Goal: Task Accomplishment & Management: Manage account settings

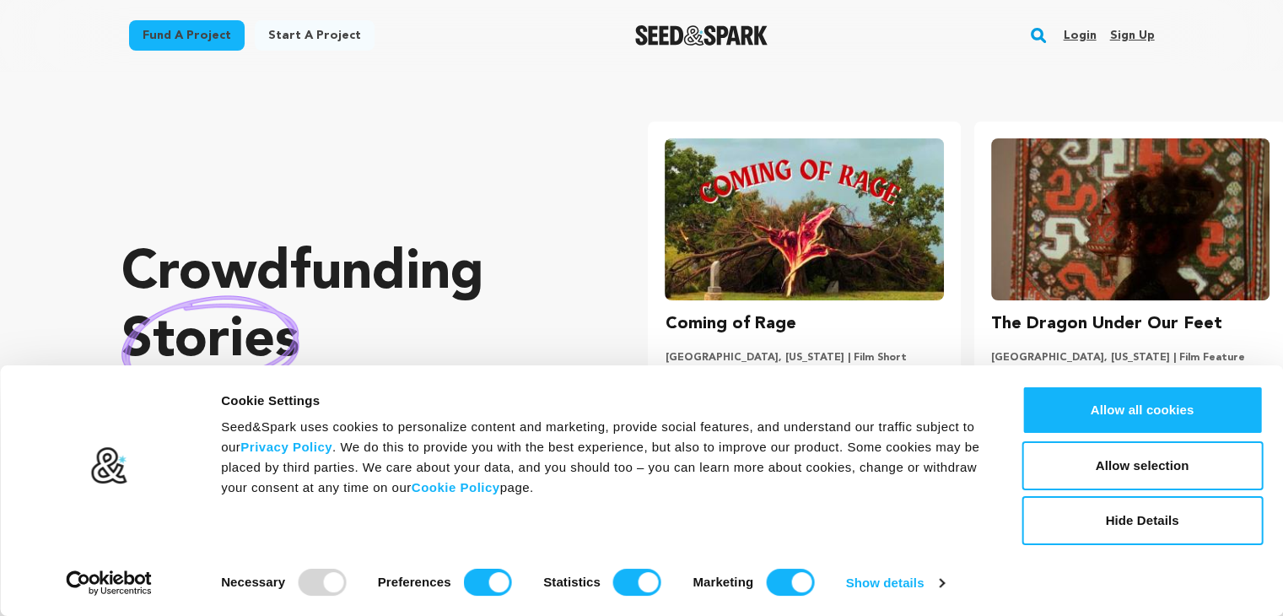
click at [1142, 31] on link "Sign up" at bounding box center [1131, 35] width 45 height 27
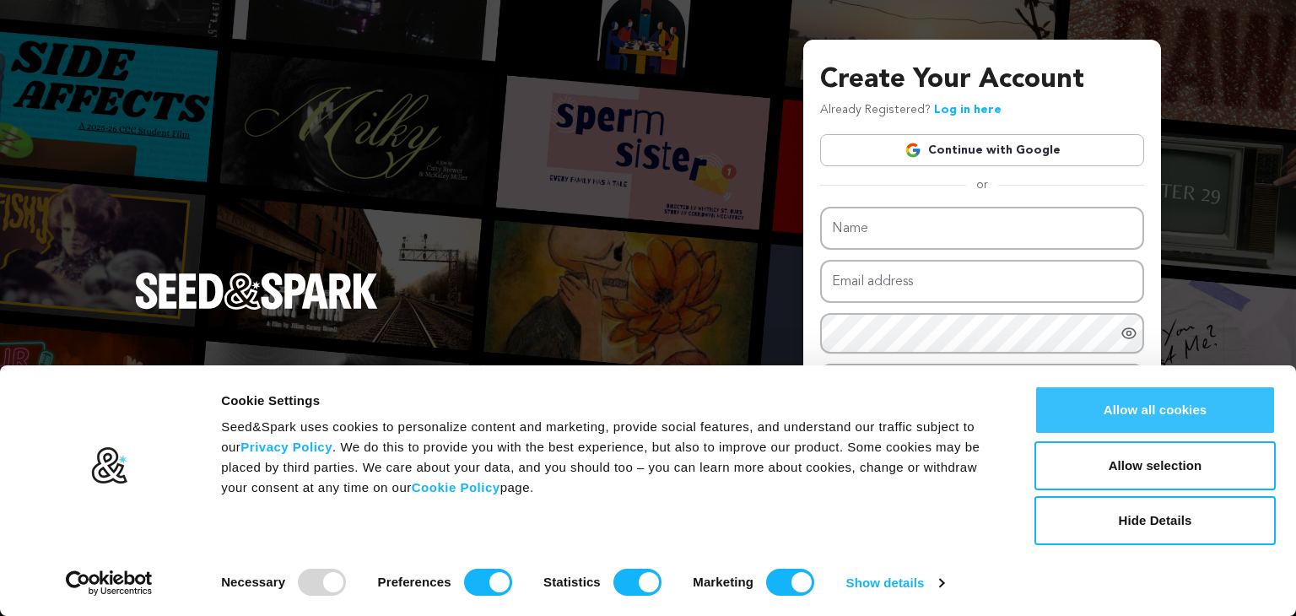
click at [1093, 402] on button "Allow all cookies" at bounding box center [1154, 410] width 241 height 49
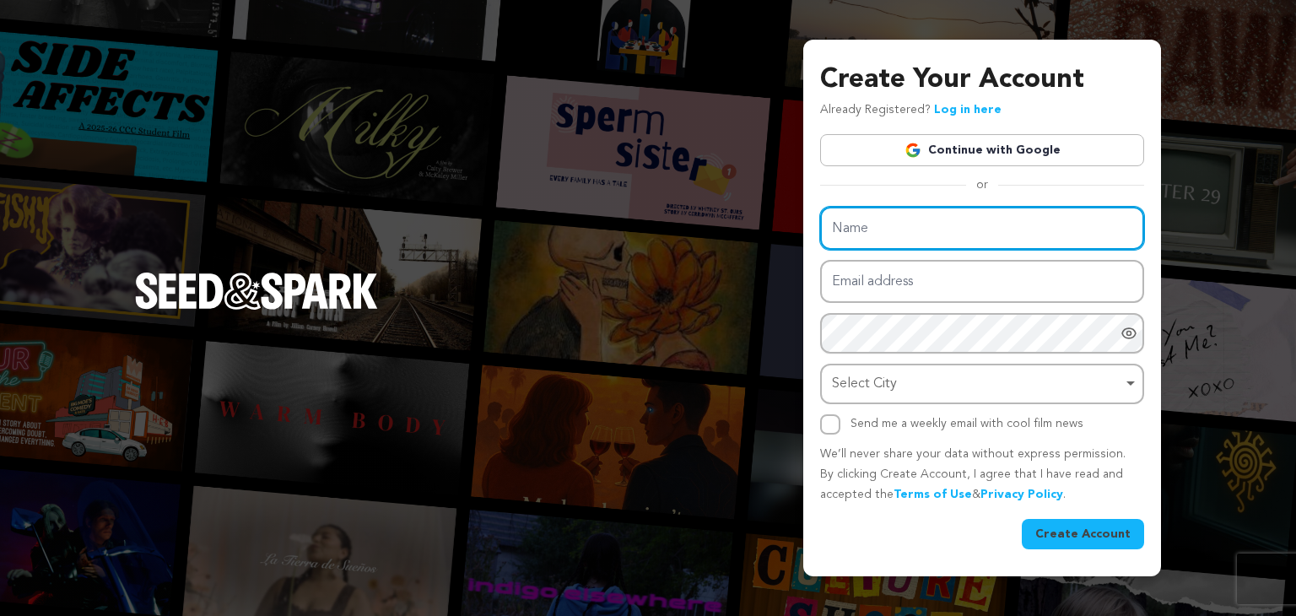
click at [851, 220] on input "Name" at bounding box center [982, 228] width 324 height 43
paste input "Annabella Gutman"
type input "Annabella Gutman"
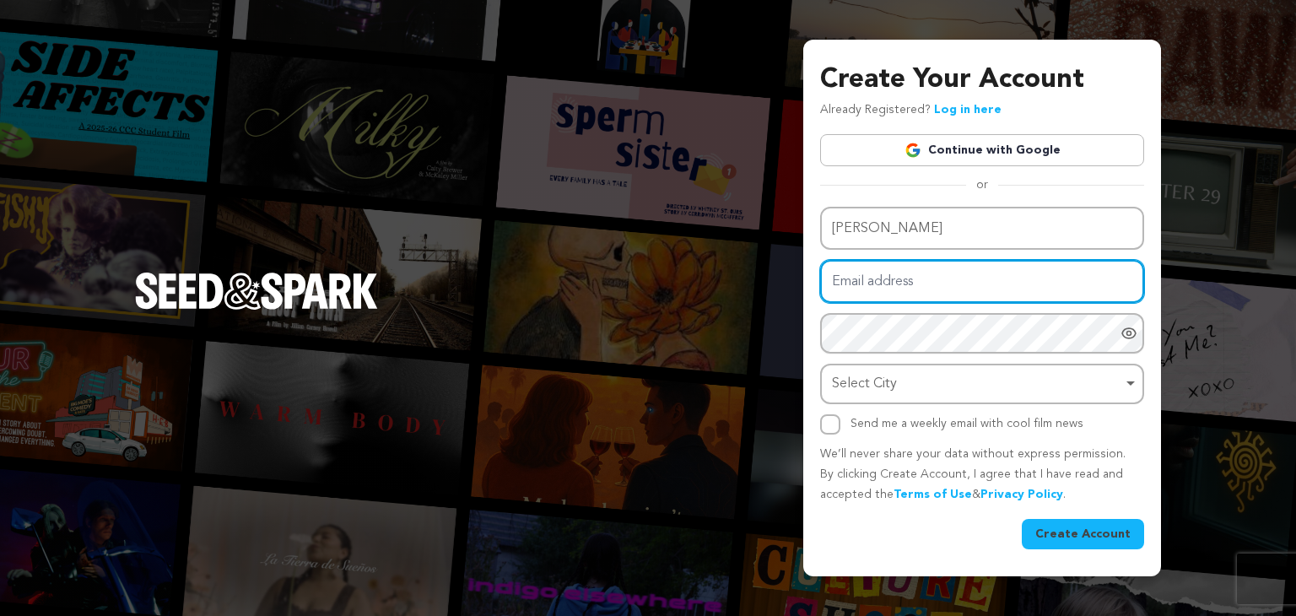
click at [901, 288] on input "Email address" at bounding box center [982, 281] width 324 height 43
type input "dewaldbrewis15@gmail.com"
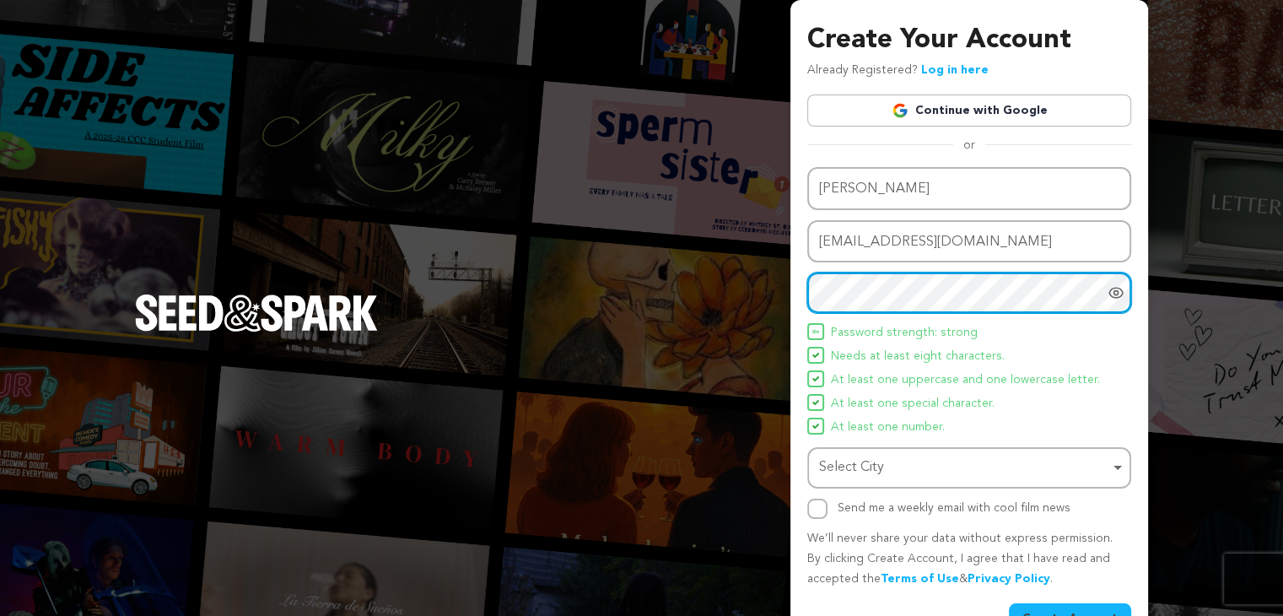
click at [925, 461] on div "Select City Remove item" at bounding box center [964, 468] width 290 height 24
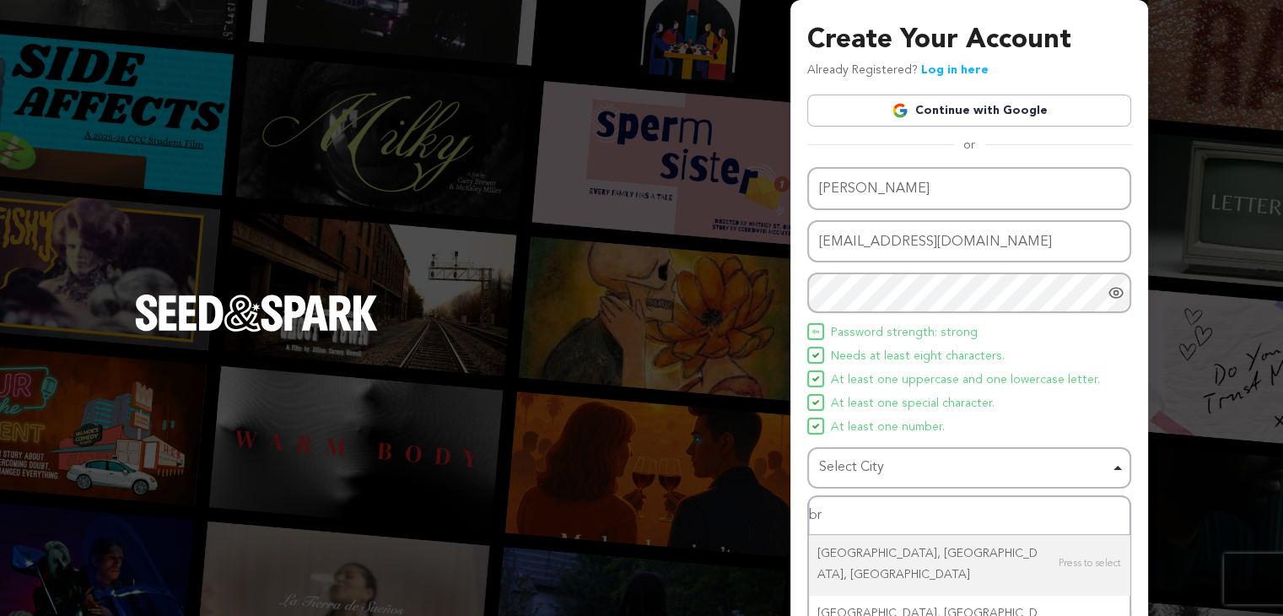
type input "b"
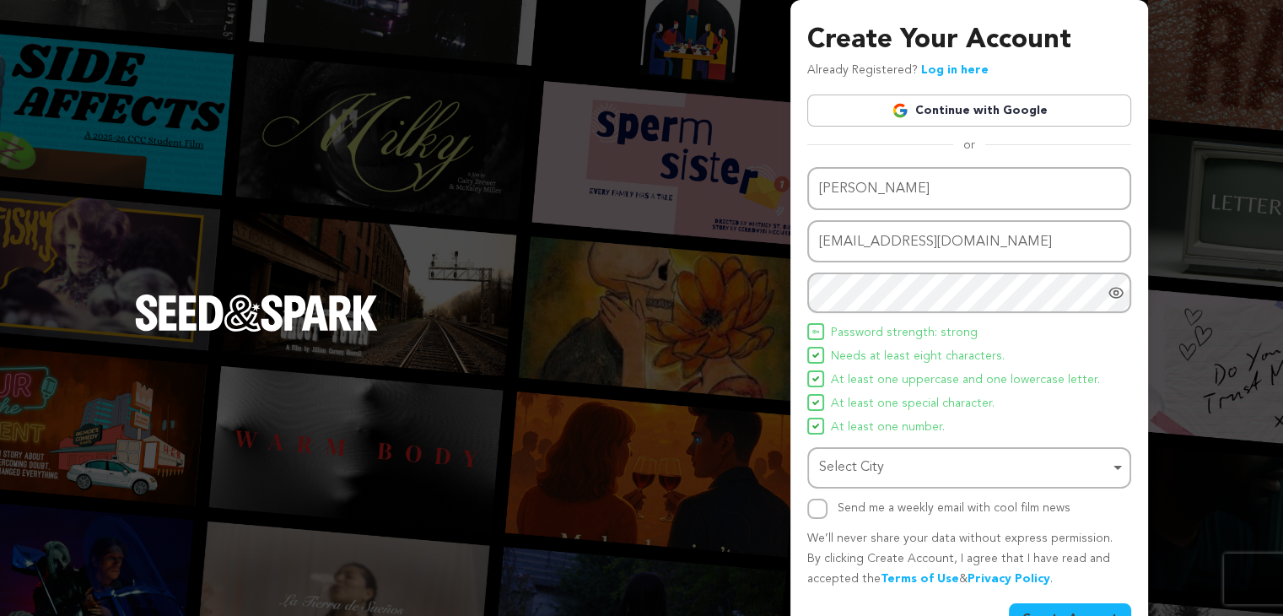
click at [891, 472] on div "Select City Remove item" at bounding box center [964, 468] width 290 height 24
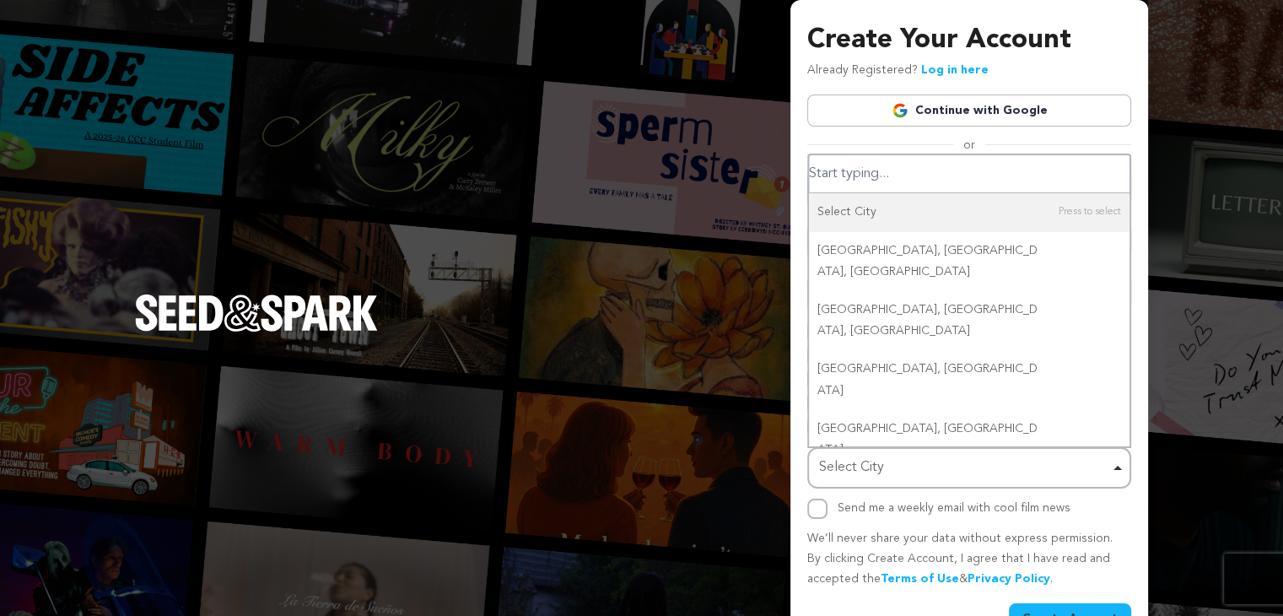
click at [893, 178] on input "Select City" at bounding box center [969, 174] width 321 height 38
paste input "Brewery Hills,California"
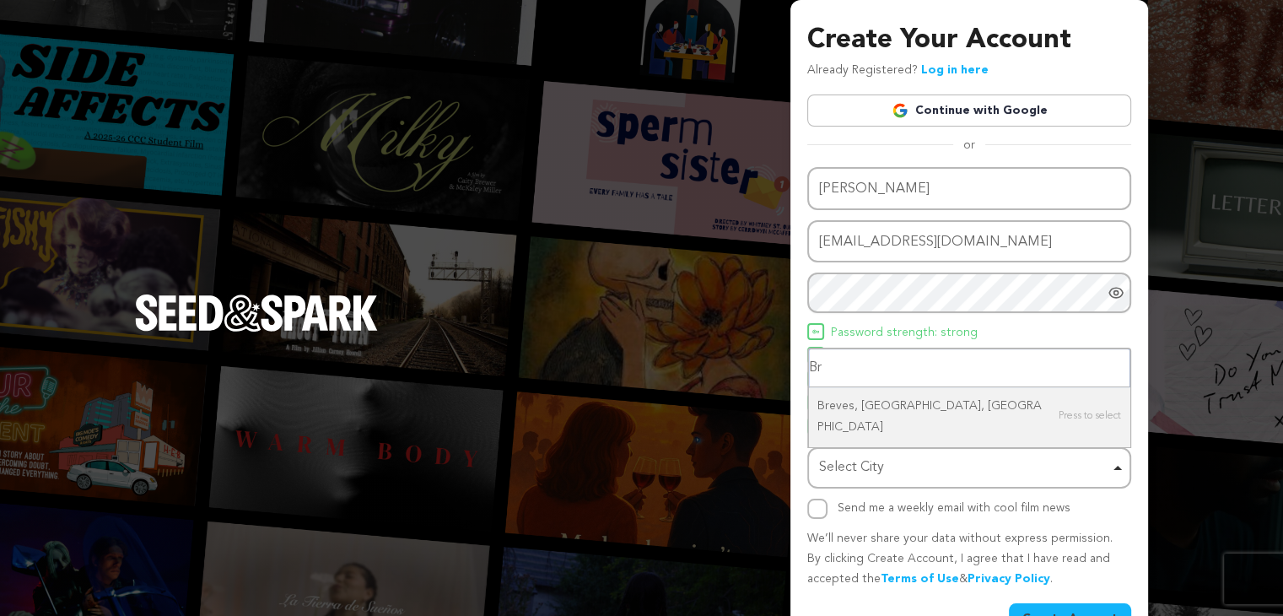
type input "B"
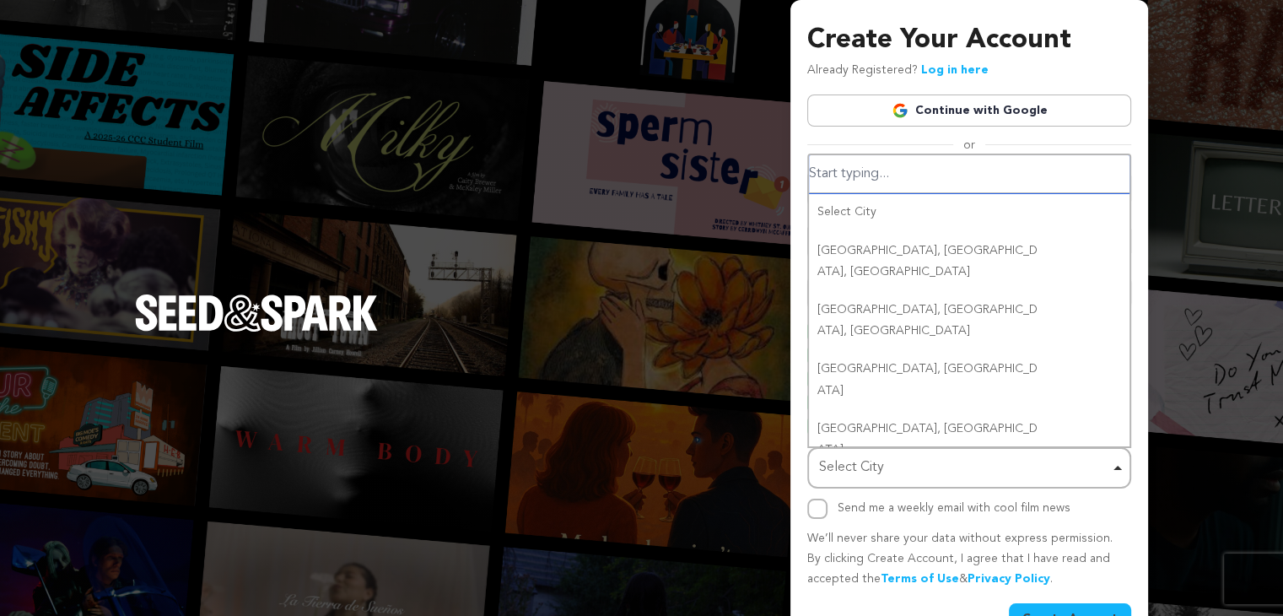
paste input "Brewery Hills,California"
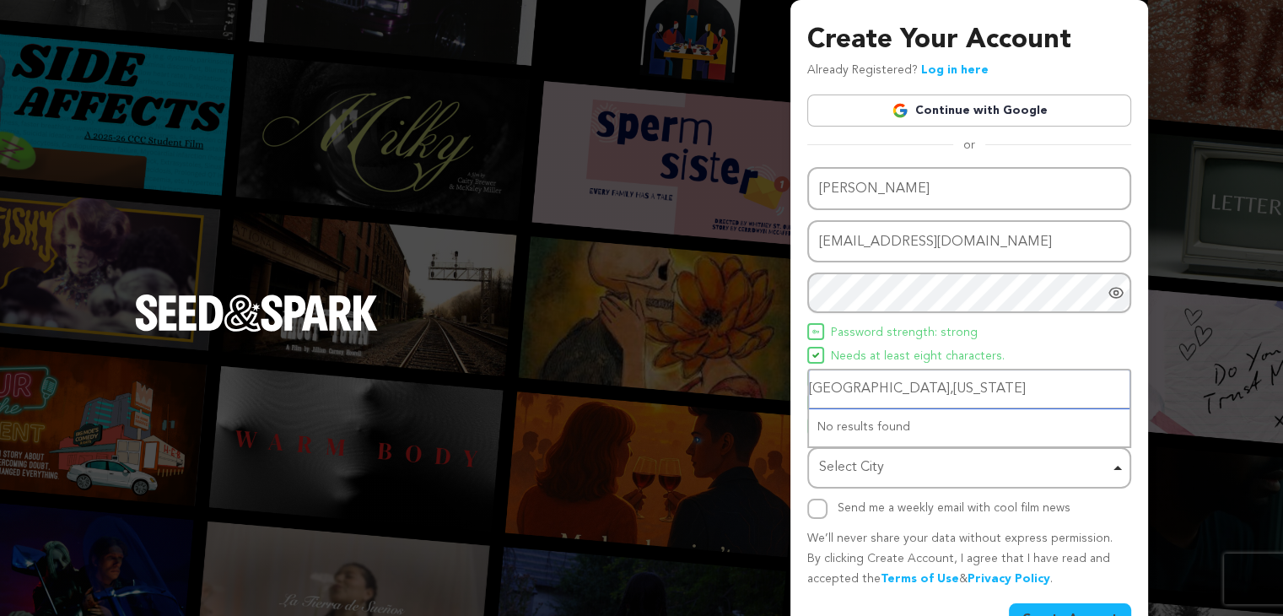
click at [893, 388] on input "Brewery Hills,California" at bounding box center [969, 389] width 321 height 38
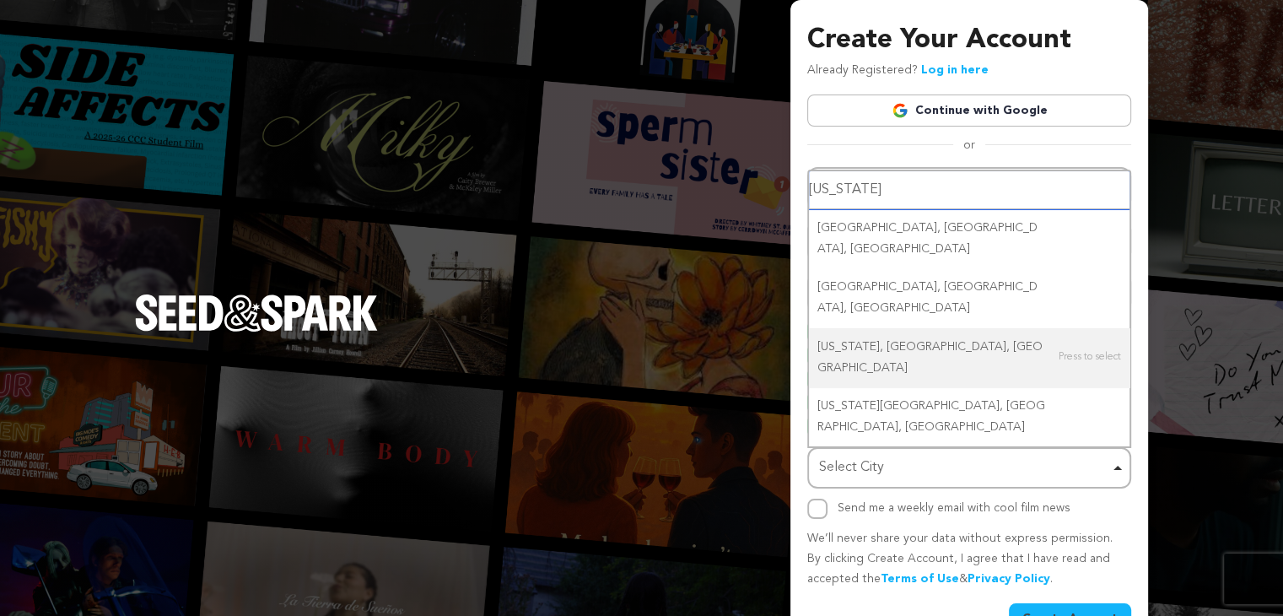
scroll to position [44, 0]
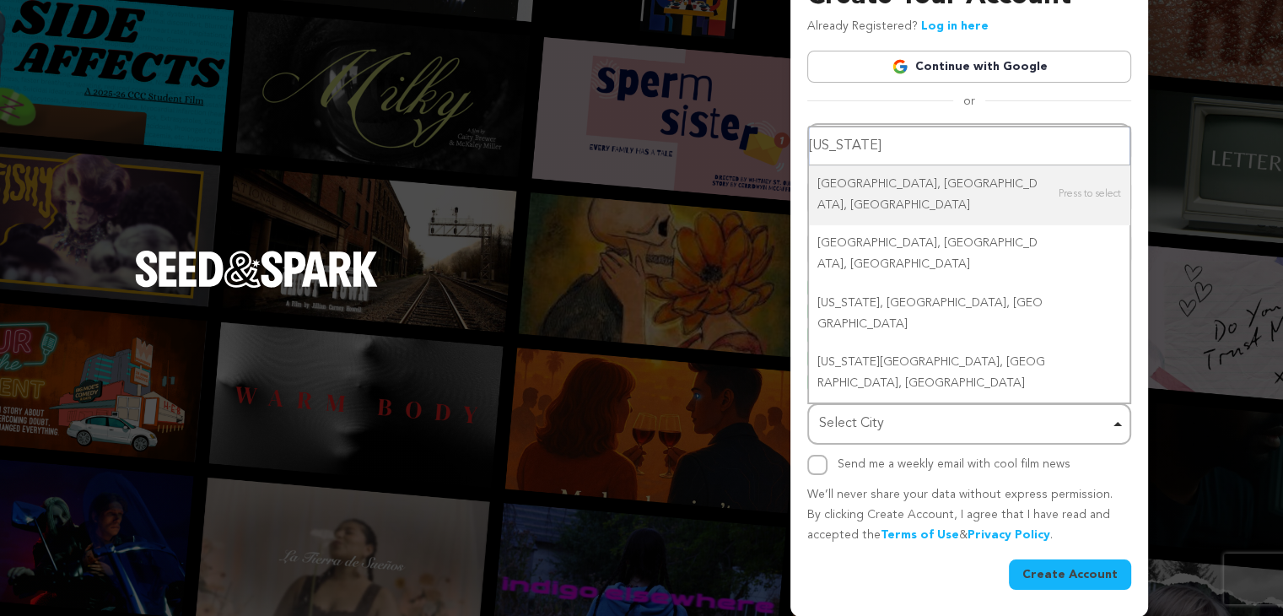
click at [985, 165] on input "California" at bounding box center [969, 146] width 321 height 38
type input "C"
click at [985, 165] on input "USA" at bounding box center [969, 146] width 321 height 38
drag, startPoint x: 985, startPoint y: 237, endPoint x: 951, endPoint y: 230, distance: 34.4
click at [951, 165] on input "United state" at bounding box center [969, 146] width 321 height 38
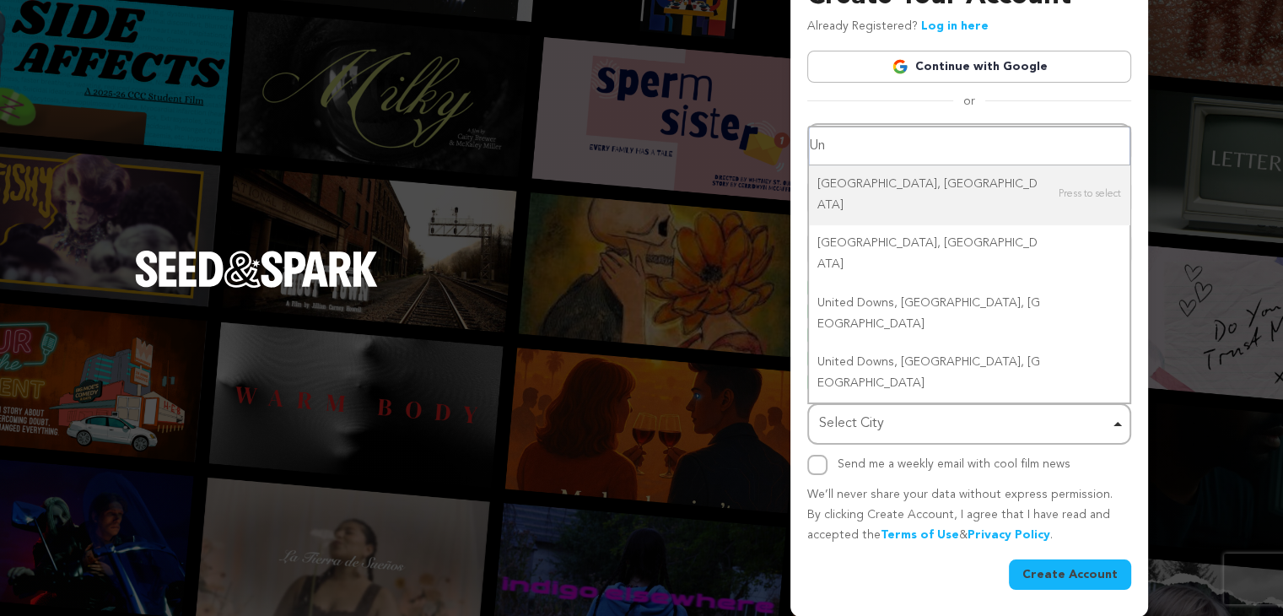
type input "U"
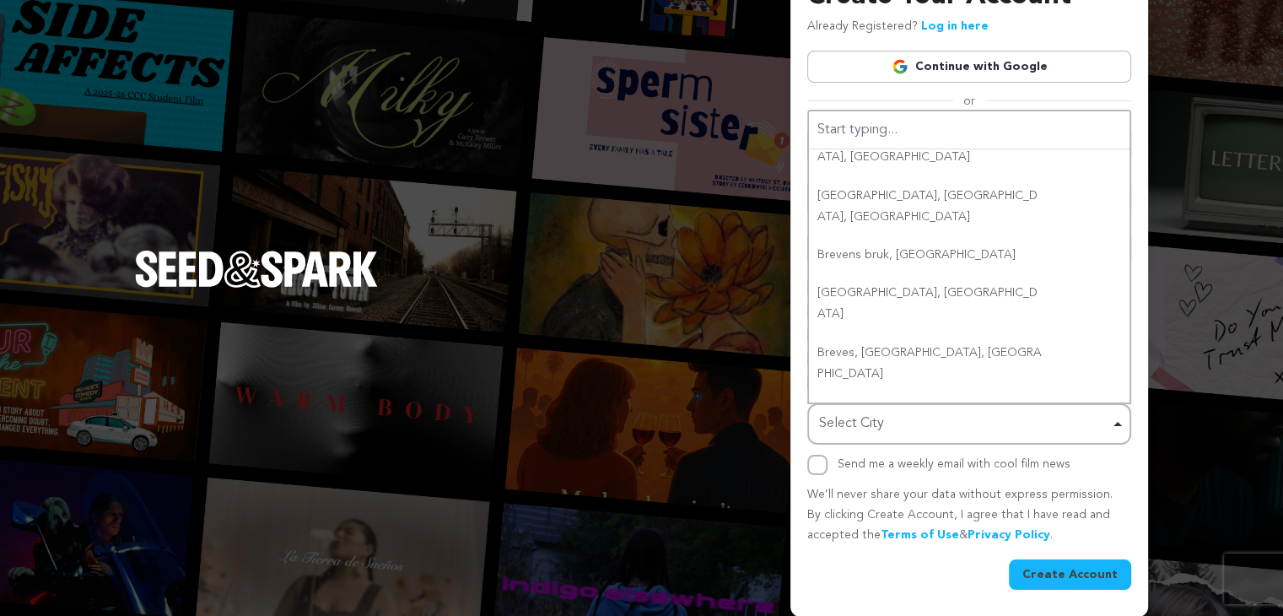
scroll to position [0, 0]
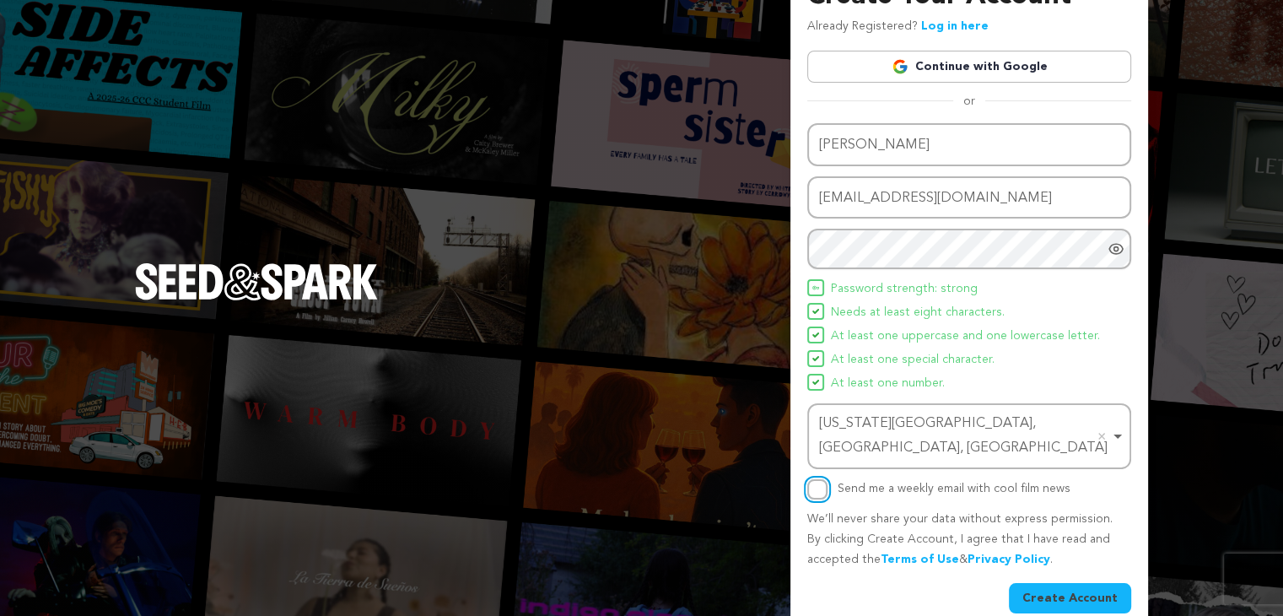
click at [810, 479] on input "Send me a weekly email with cool film news" at bounding box center [817, 489] width 20 height 20
checkbox input "true"
click at [1077, 583] on button "Create Account" at bounding box center [1070, 598] width 122 height 30
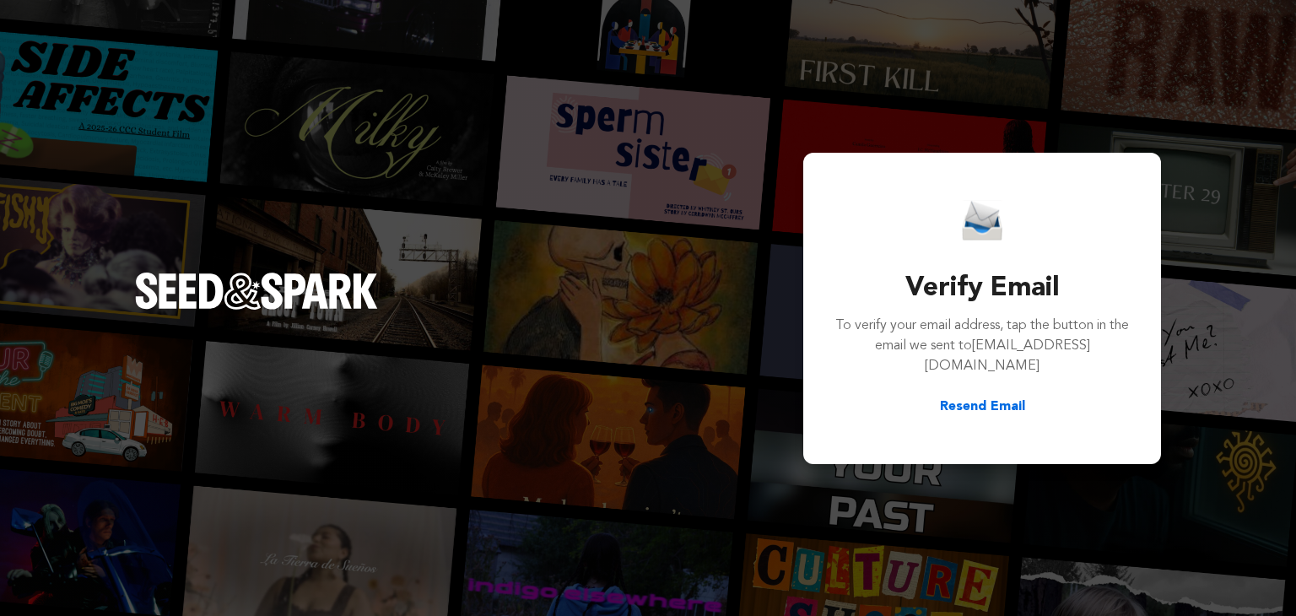
click at [917, 339] on p "To verify your email address, tap the button in the email we sent to dewaldbrew…" at bounding box center [982, 346] width 297 height 61
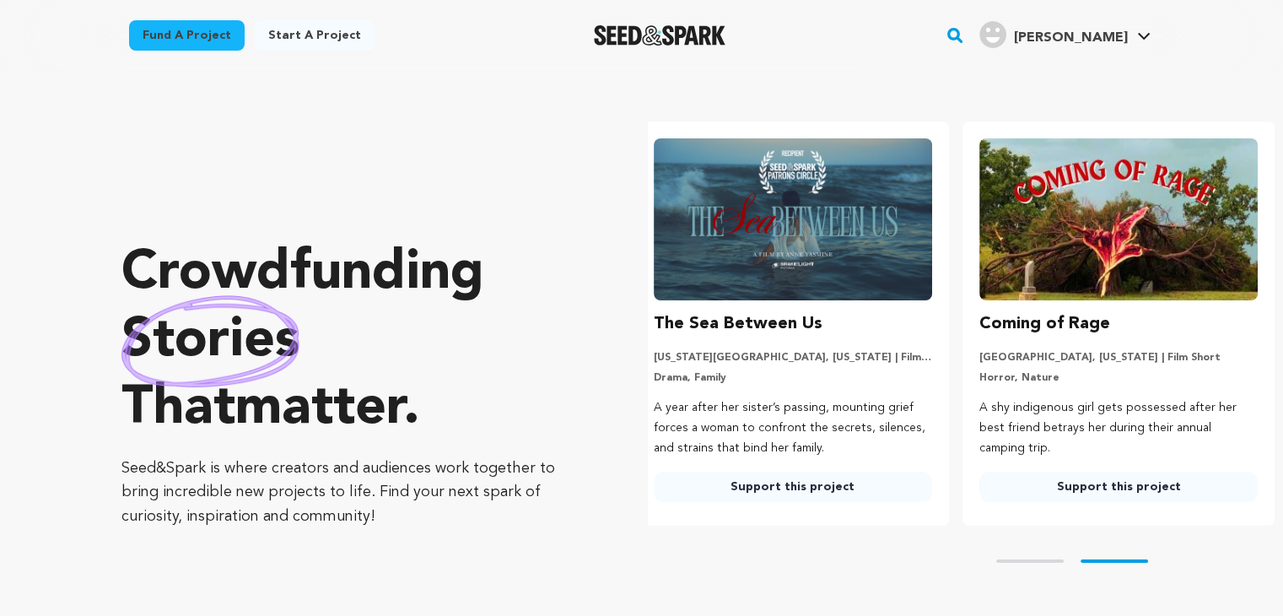
scroll to position [0, 338]
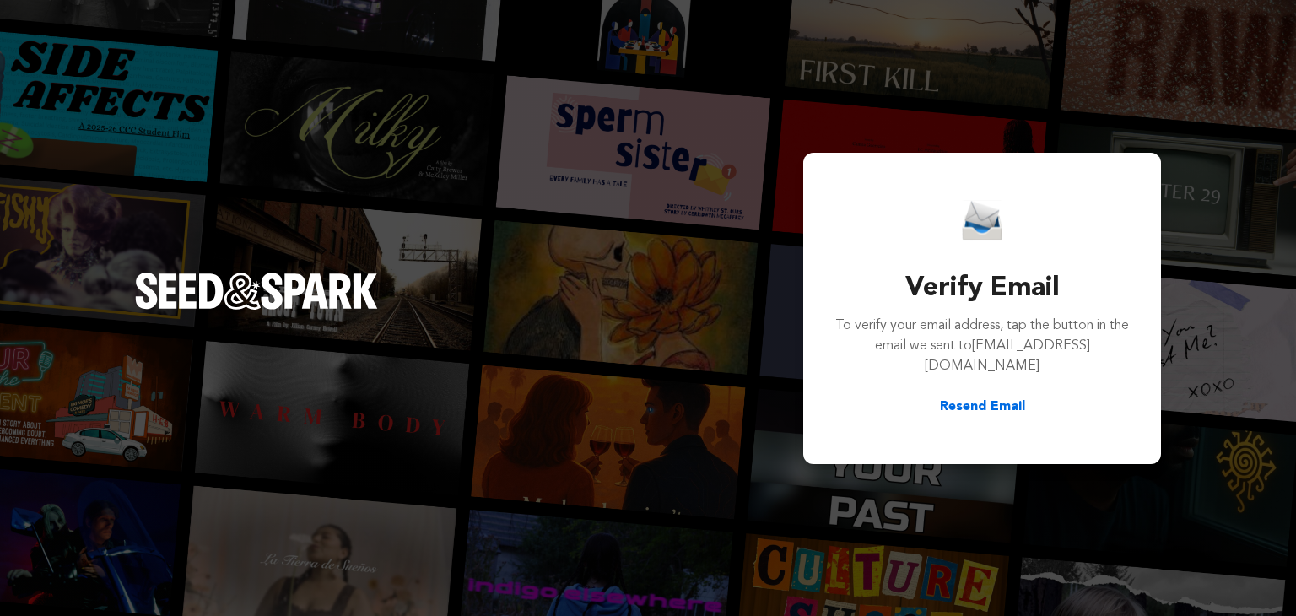
click at [418, 101] on div "Verify Email To verify your email address, tap the button in the email we sent …" at bounding box center [648, 308] width 1296 height 616
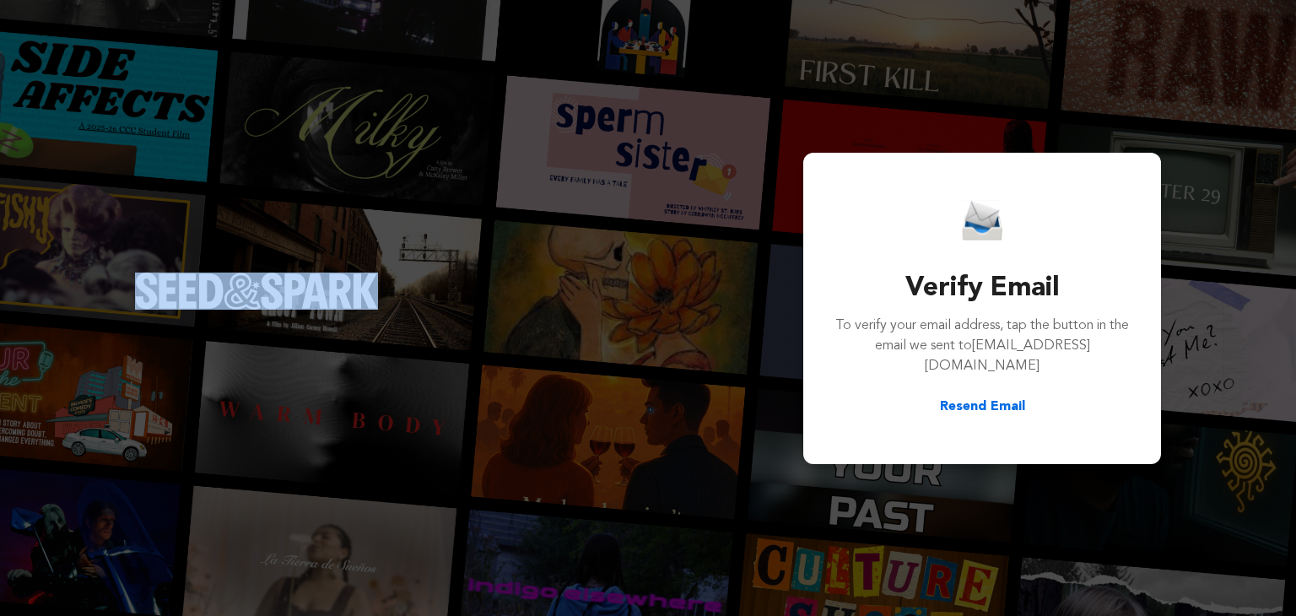
click at [418, 101] on div "Verify Email To verify your email address, tap the button in the email we sent …" at bounding box center [648, 308] width 1296 height 616
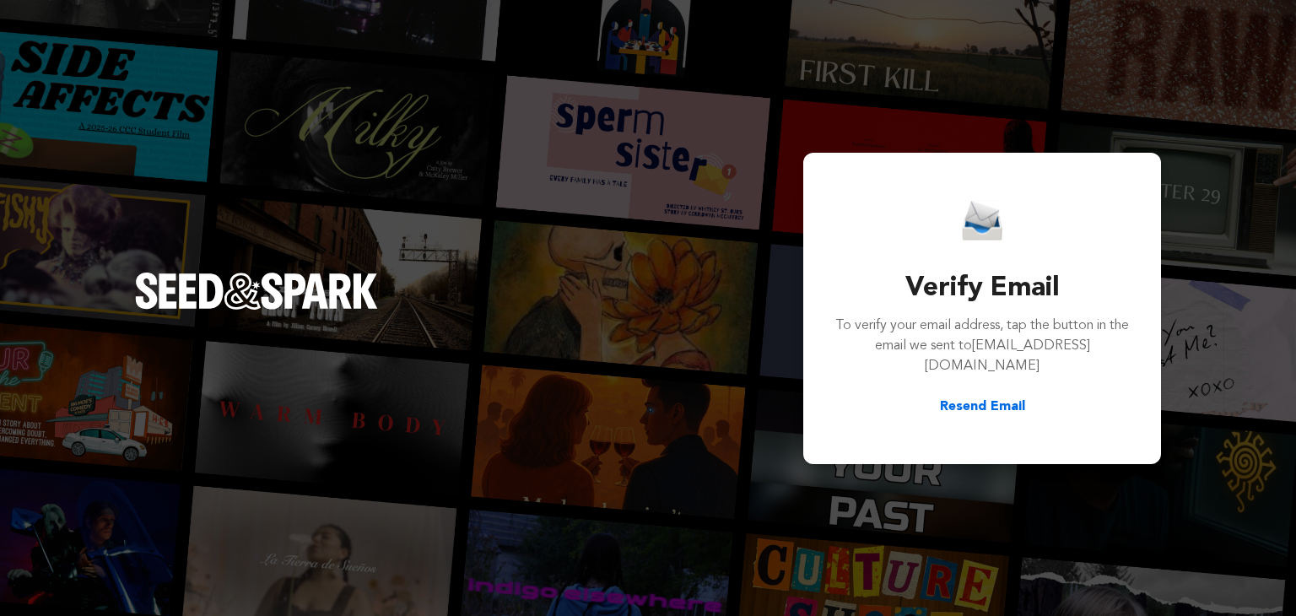
click at [658, 181] on div "Verify Email To verify your email address, tap the button in the email we sent …" at bounding box center [648, 308] width 1296 height 616
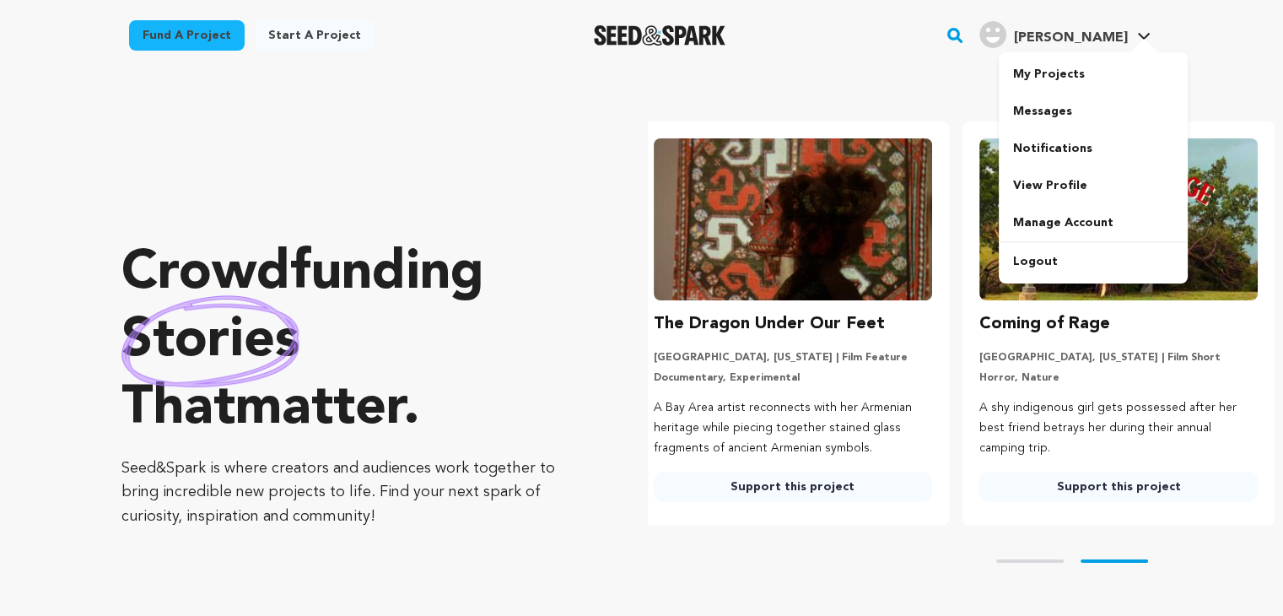
scroll to position [0, 338]
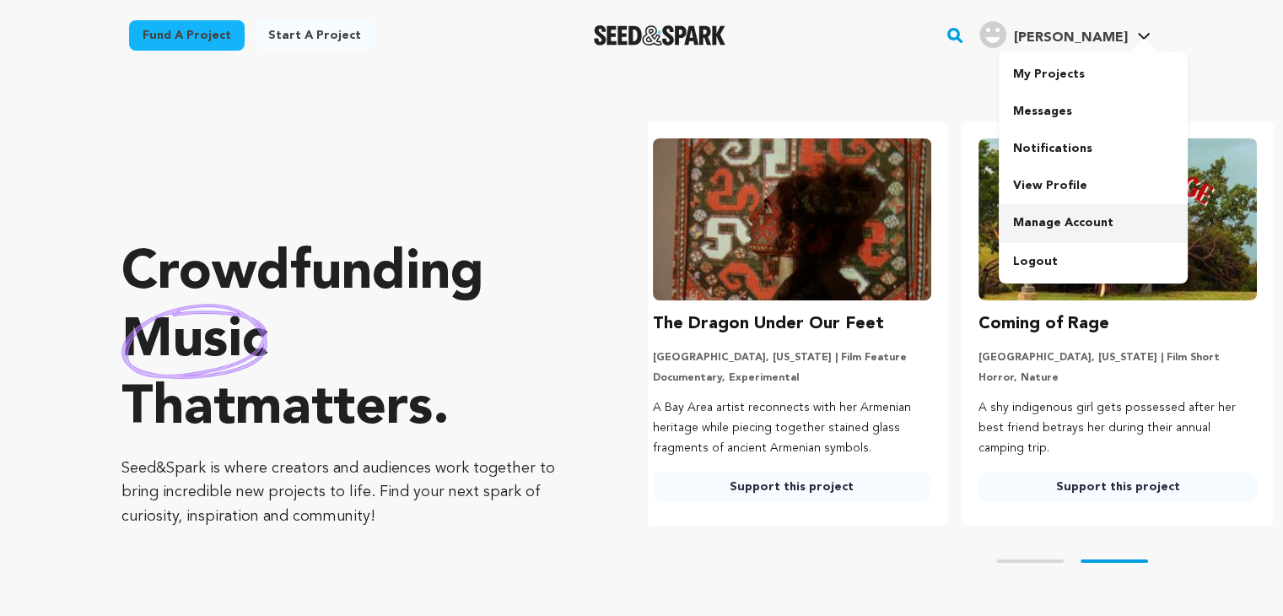
click at [1036, 212] on link "Manage Account" at bounding box center [1093, 222] width 189 height 37
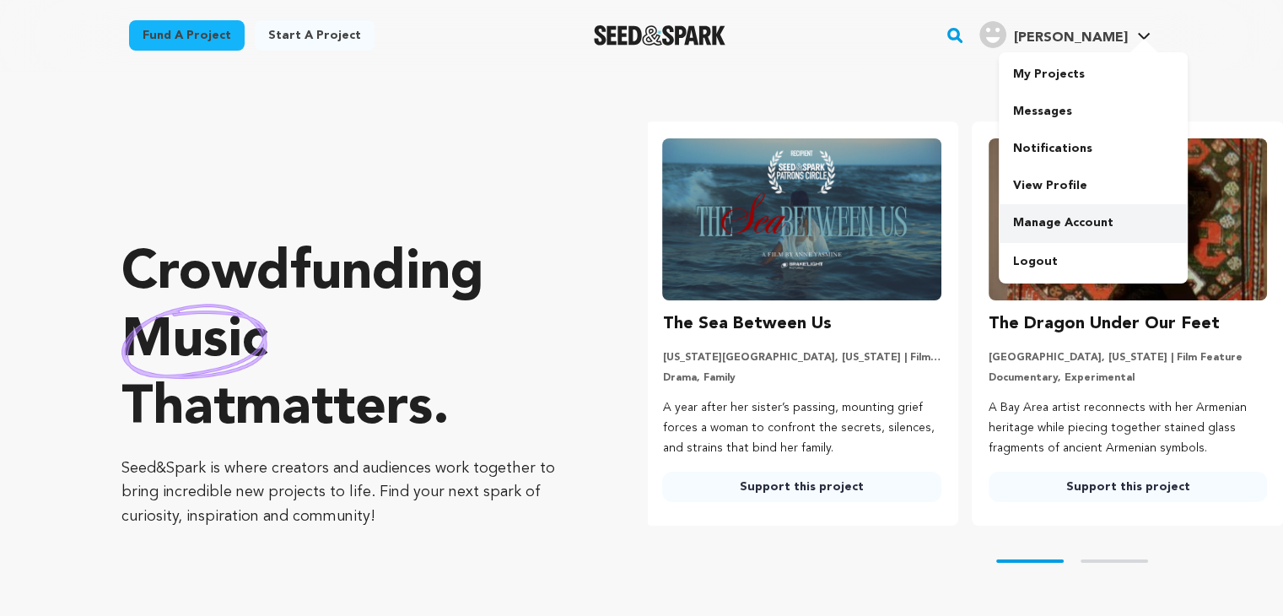
scroll to position [0, 0]
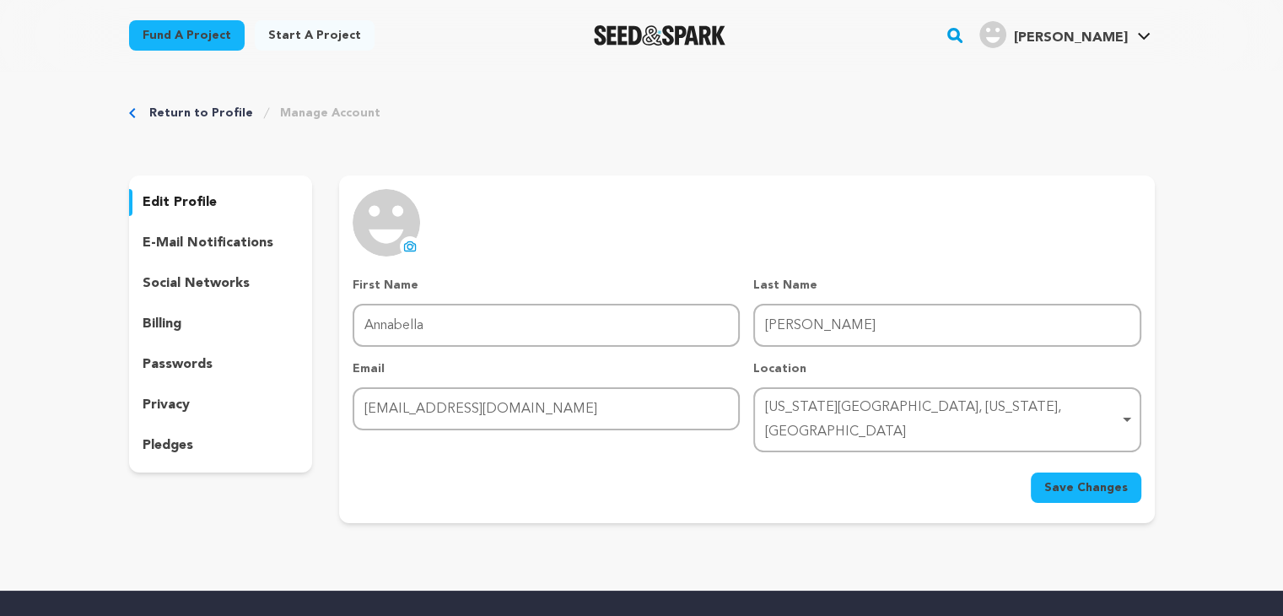
click at [202, 289] on p "social networks" at bounding box center [196, 283] width 107 height 20
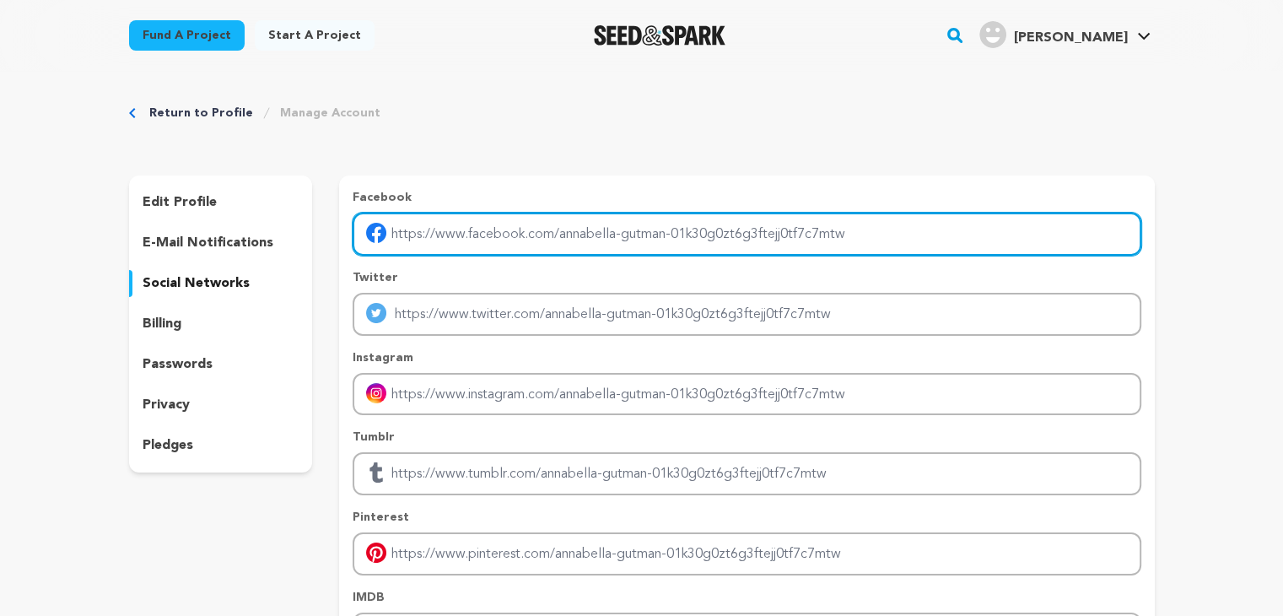
click at [453, 231] on input "Enter facebook profile link" at bounding box center [747, 234] width 788 height 43
paste input "https://speakerannabellagutman.com/"
type input "https://speakerannabellagutman.com/"
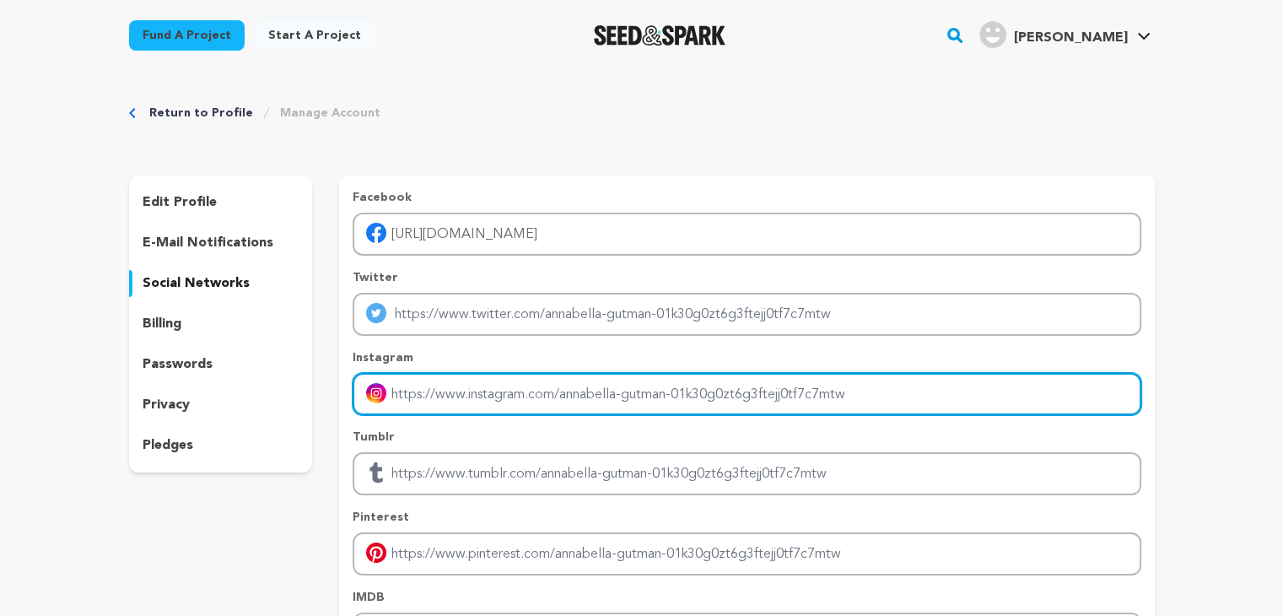
click at [671, 387] on input "Enter instagram handle link" at bounding box center [747, 394] width 788 height 43
paste input "https://speakerannabellagutman.com/"
type input "https://speakerannabellagutman.com/"
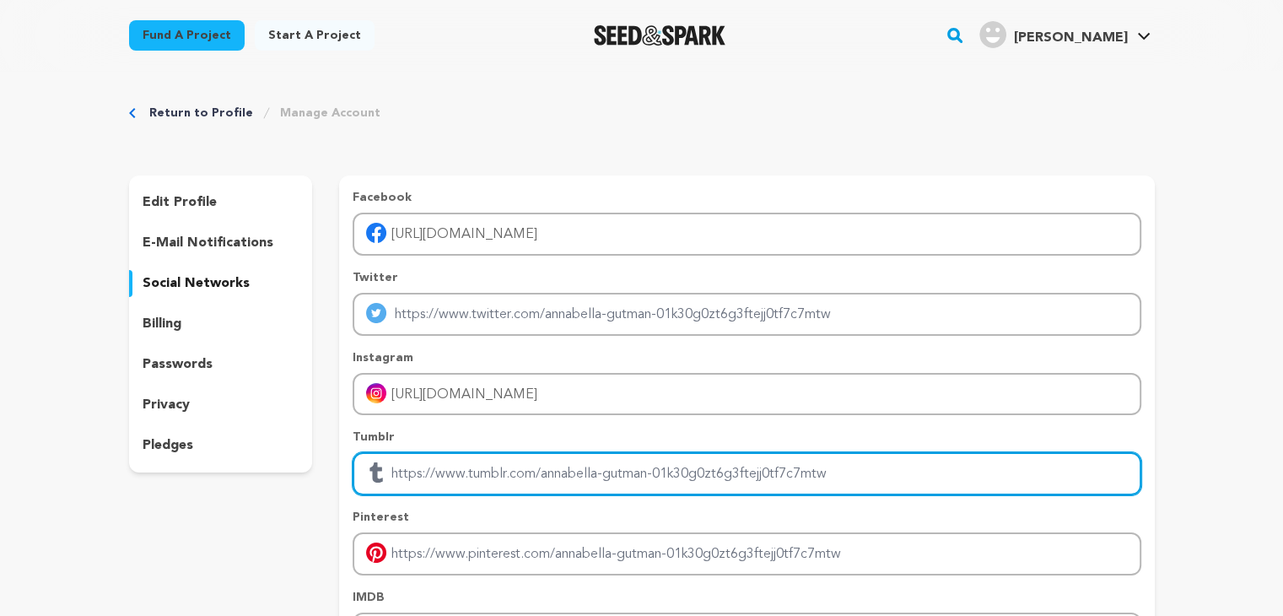
click at [658, 467] on input "Enter tubmlr profile link" at bounding box center [747, 473] width 788 height 43
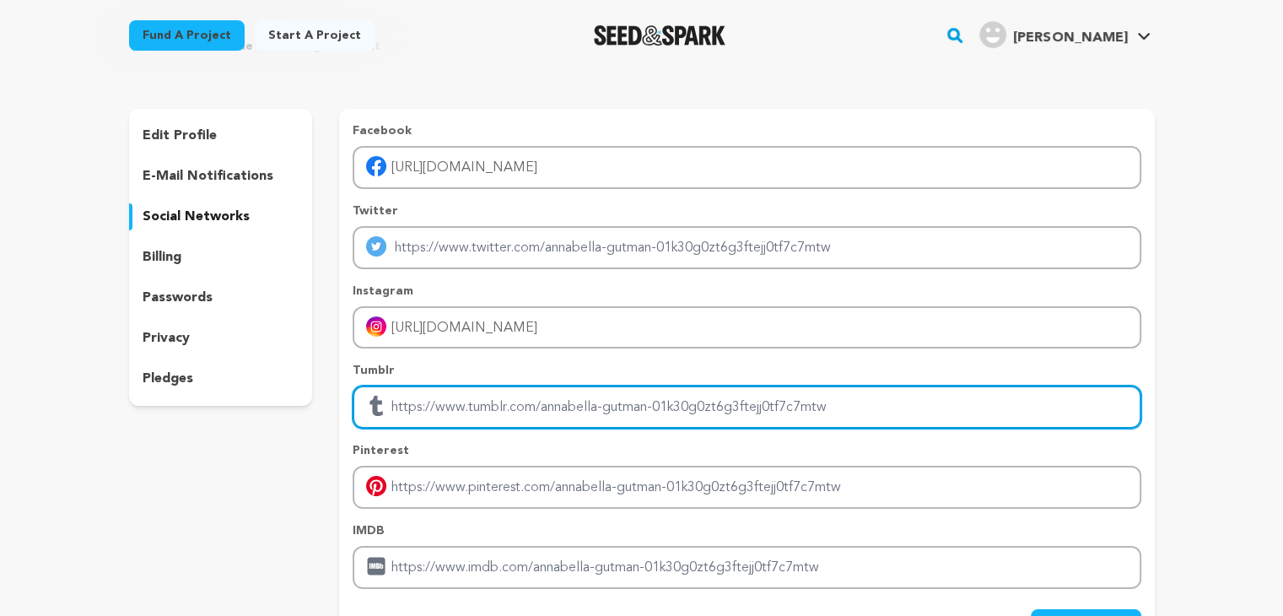
scroll to position [64, 0]
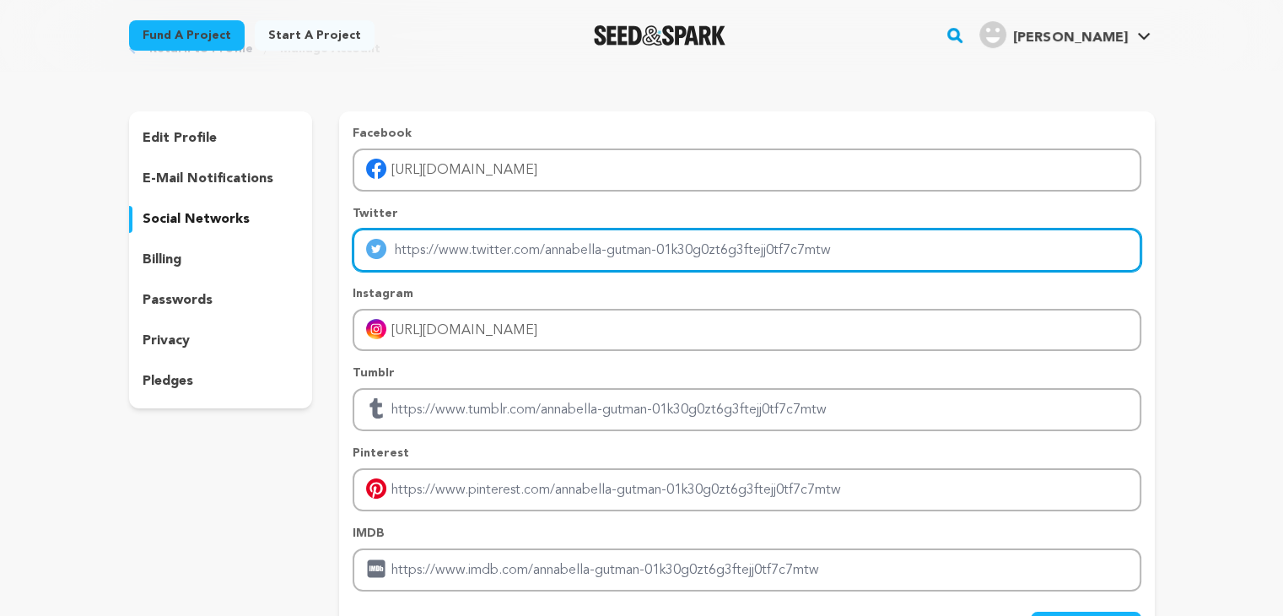
click at [838, 251] on input "Enter twitter profile link" at bounding box center [747, 250] width 788 height 43
click at [817, 251] on input "Enter twitter profile link" at bounding box center [747, 250] width 788 height 43
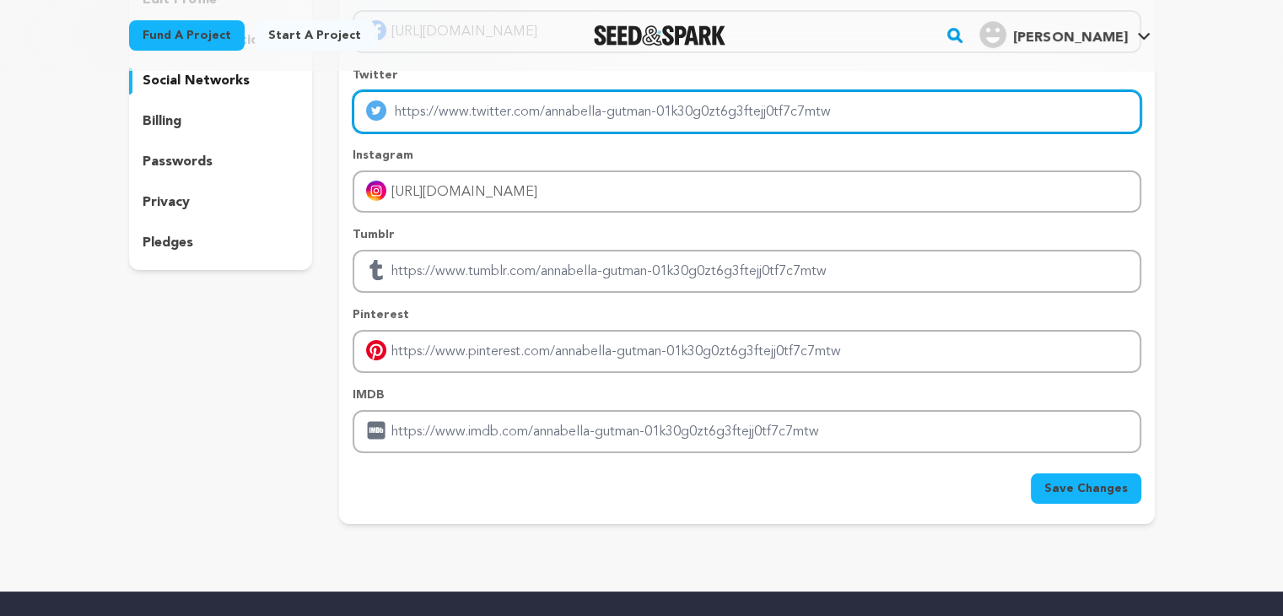
scroll to position [205, 0]
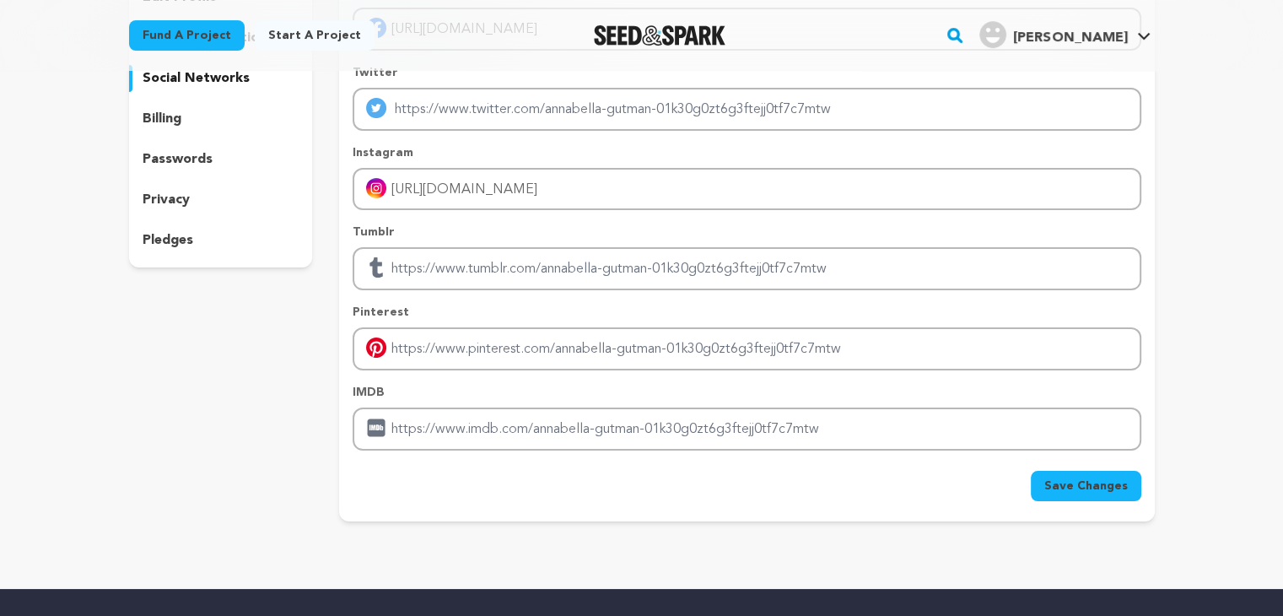
click at [1058, 494] on button "Save Changes" at bounding box center [1086, 486] width 111 height 30
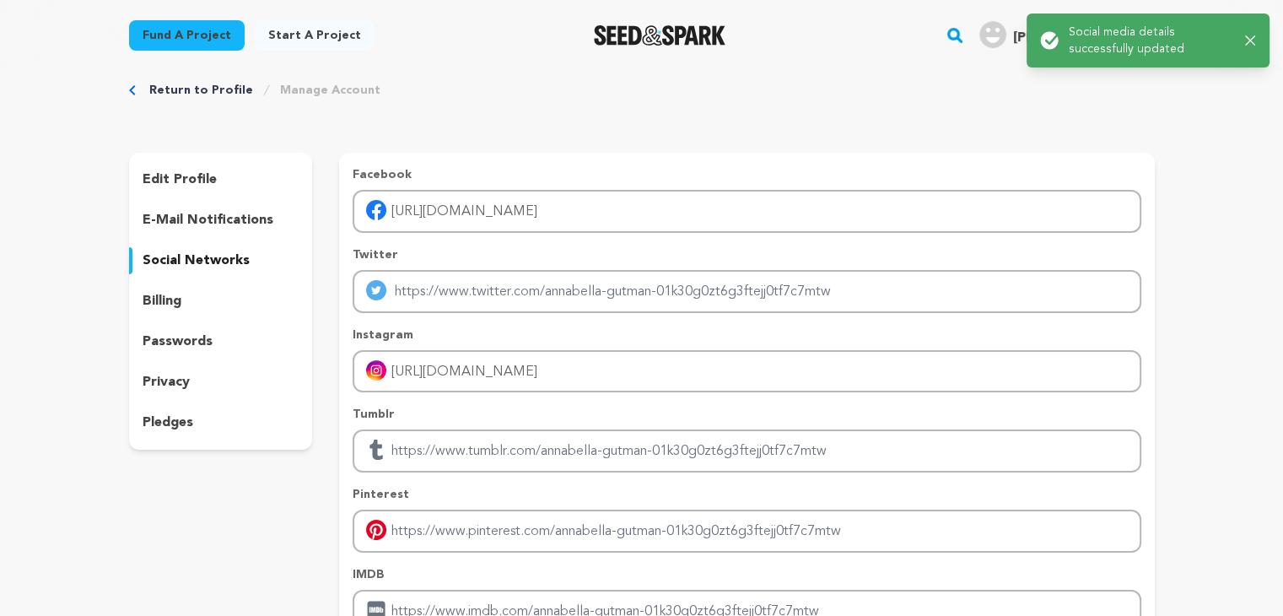
scroll to position [0, 0]
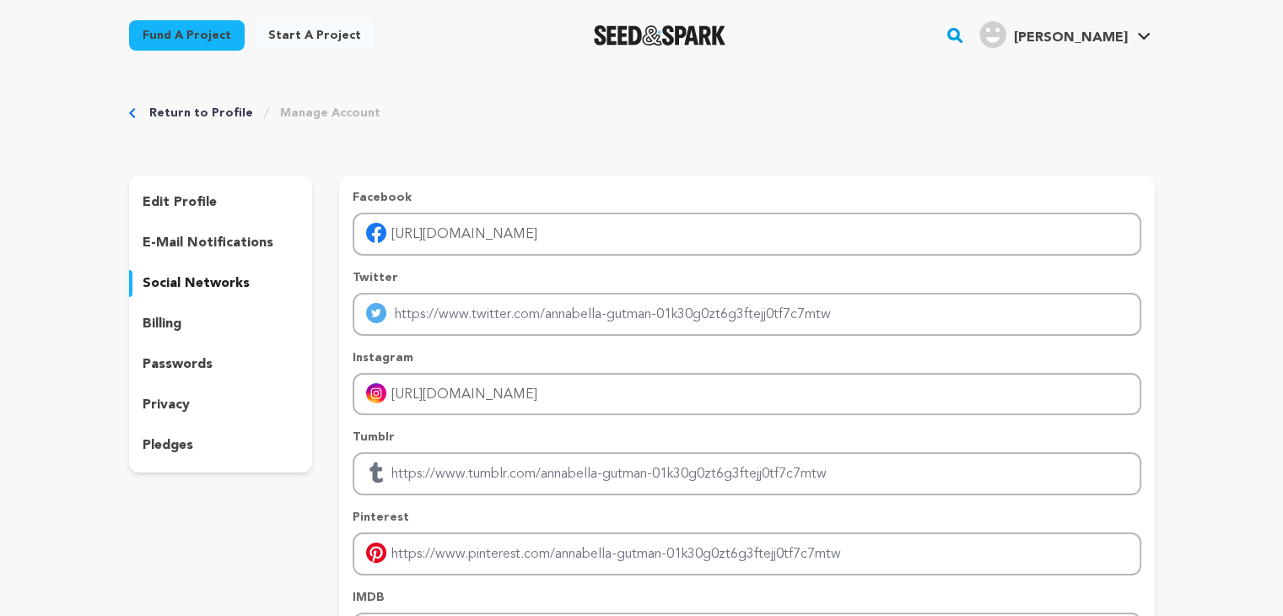
click at [189, 357] on p "passwords" at bounding box center [178, 364] width 70 height 20
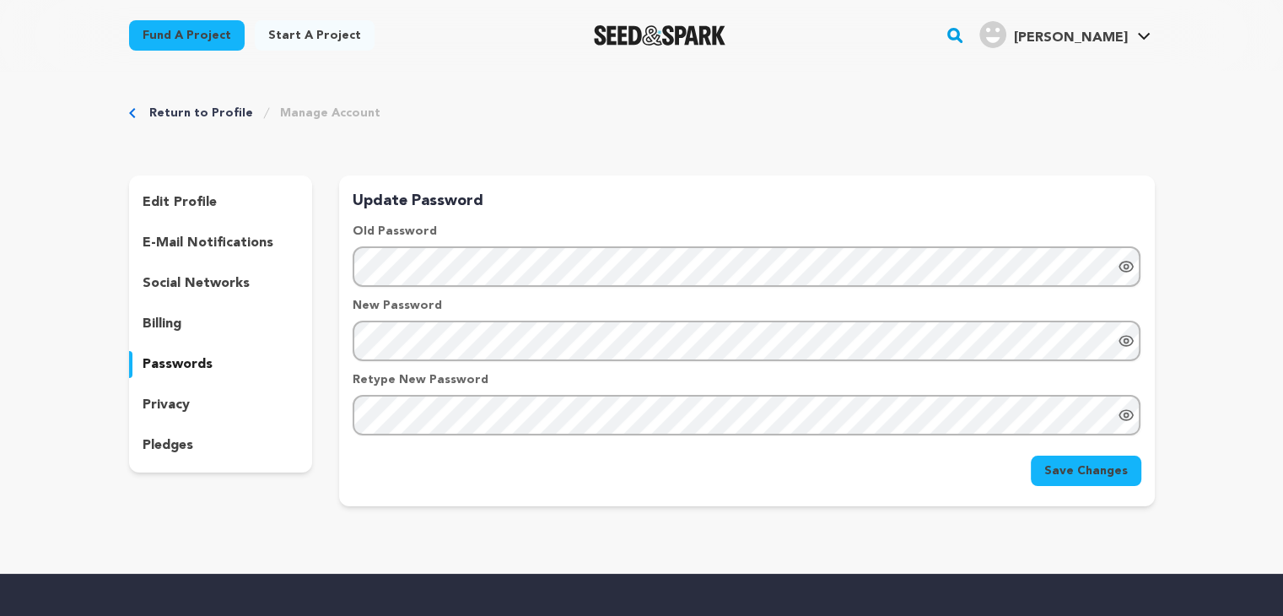
click at [130, 121] on div "Return to Profile Manage Account edit profile e-mail notifications social netwo…" at bounding box center [642, 309] width 1080 height 476
click at [186, 208] on p "edit profile" at bounding box center [180, 202] width 74 height 20
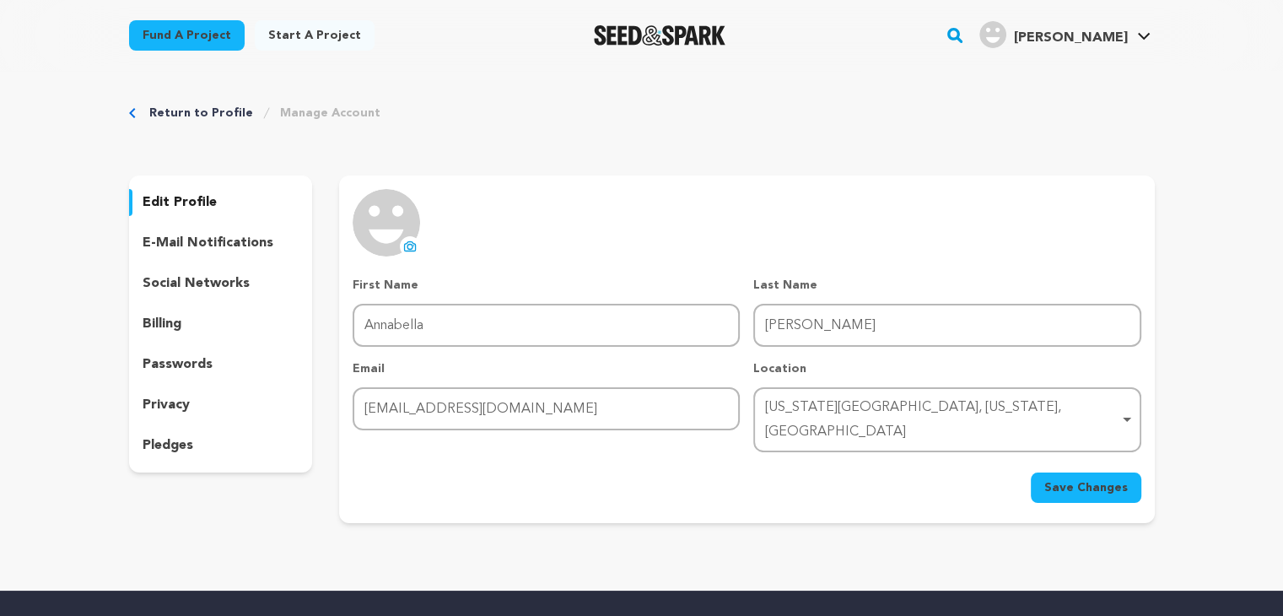
click at [142, 109] on div "Return to Profile Manage Account" at bounding box center [642, 113] width 1026 height 17
click at [132, 113] on icon "Breadcrumb" at bounding box center [132, 113] width 7 height 10
click at [132, 116] on icon "Breadcrumb" at bounding box center [132, 113] width 6 height 10
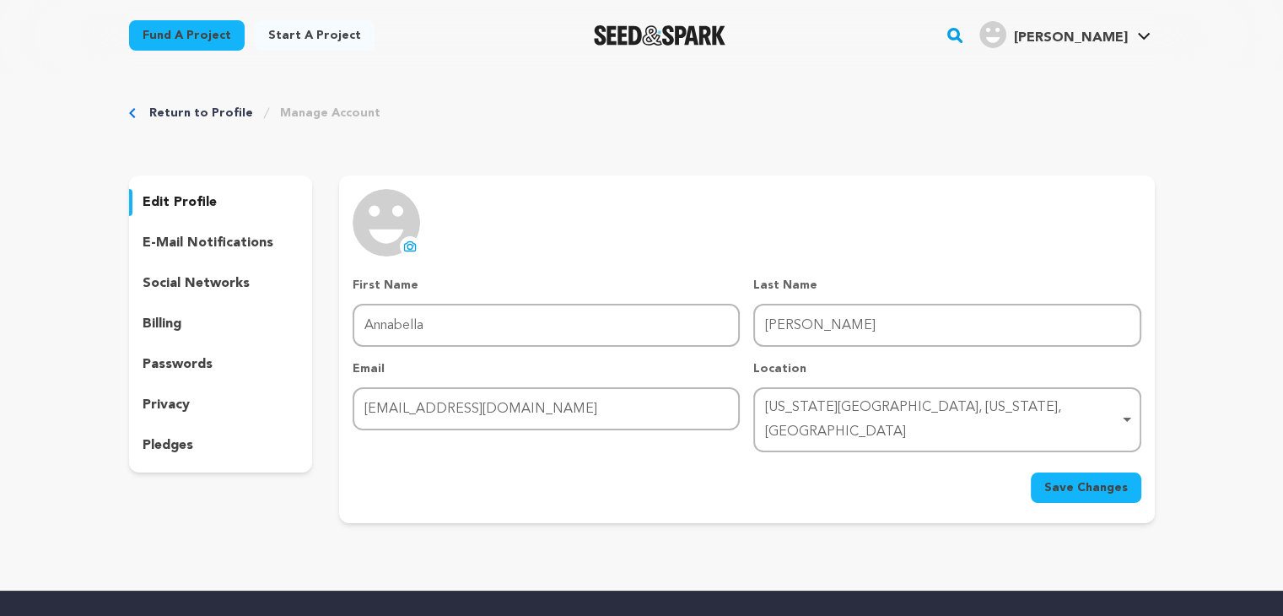
click at [132, 116] on icon "Breadcrumb" at bounding box center [132, 113] width 6 height 10
click at [222, 116] on link "Return to Profile" at bounding box center [201, 113] width 104 height 17
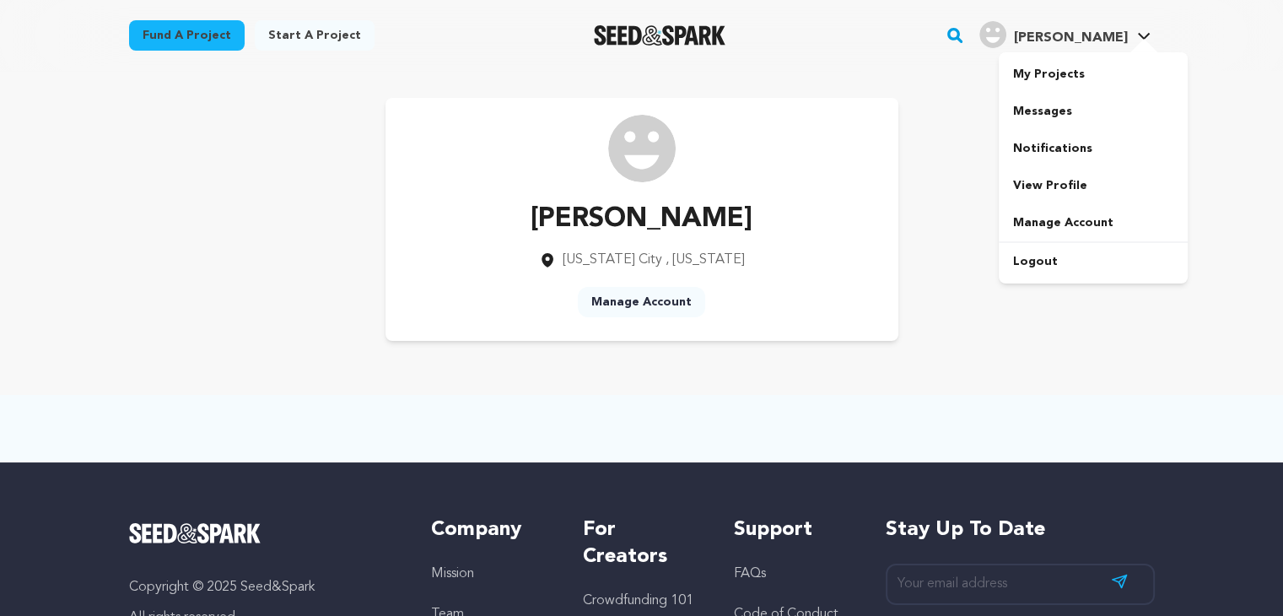
click at [1137, 39] on div at bounding box center [1144, 47] width 34 height 17
click at [1104, 35] on span "[PERSON_NAME]" at bounding box center [1070, 37] width 114 height 13
click at [1053, 170] on link "View Profile" at bounding box center [1093, 185] width 189 height 37
click at [324, 35] on link "Start a project" at bounding box center [315, 35] width 120 height 30
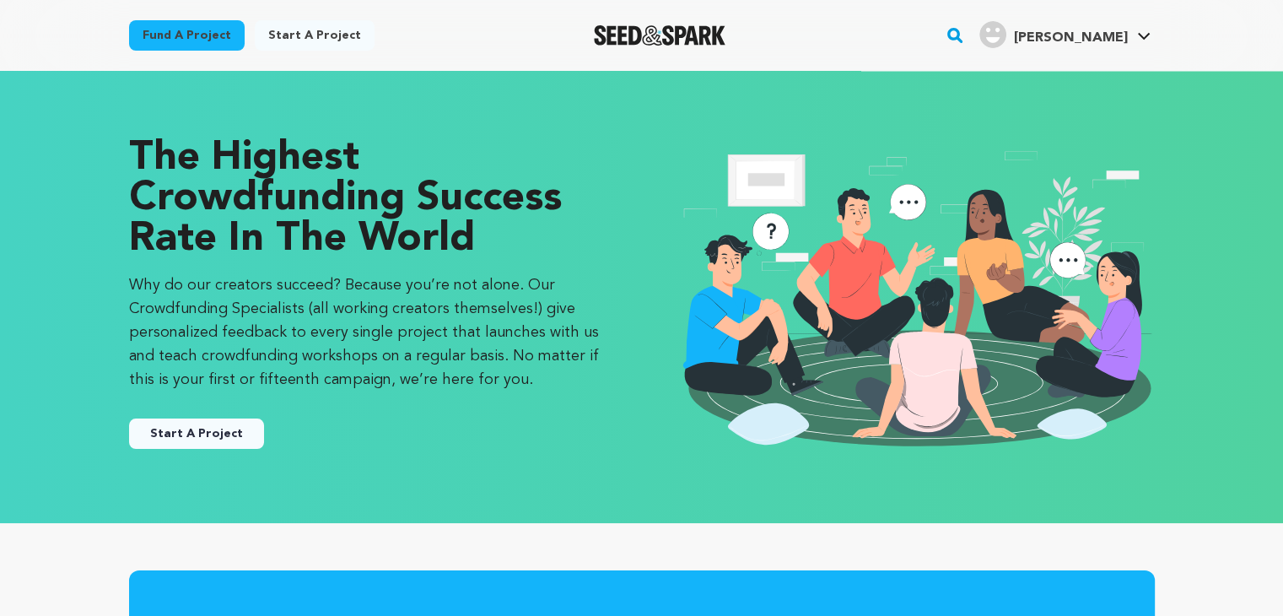
click at [236, 435] on button "Start A Project" at bounding box center [196, 433] width 135 height 30
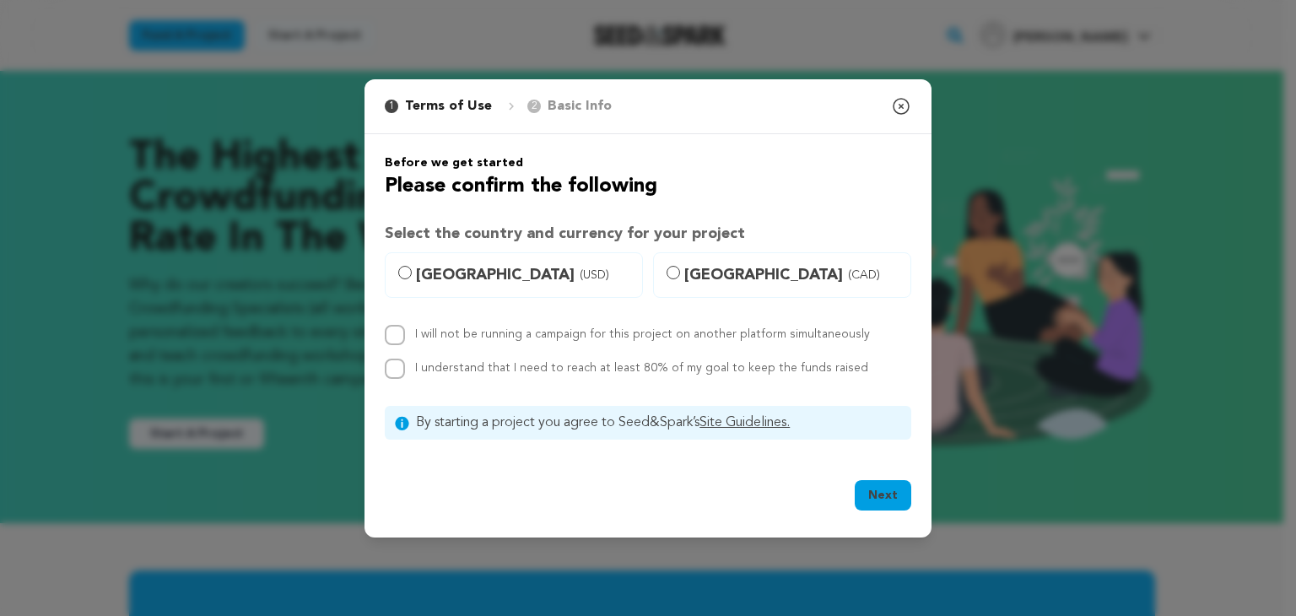
click at [908, 96] on icon "button" at bounding box center [901, 106] width 20 height 20
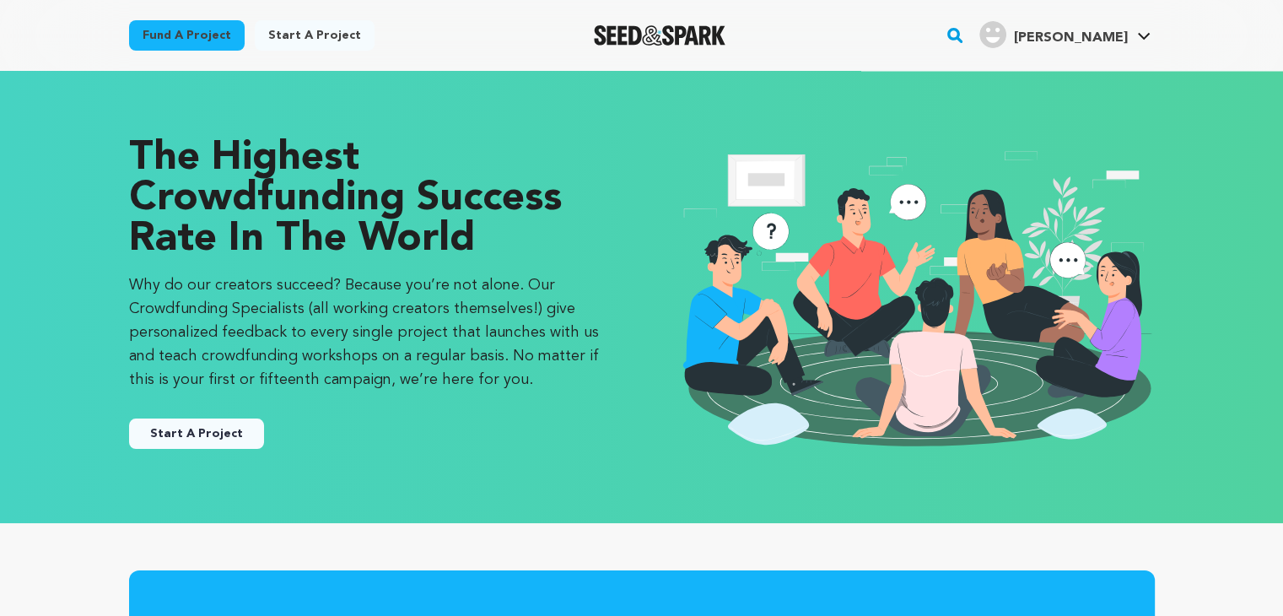
click at [1126, 39] on span "[PERSON_NAME]" at bounding box center [1070, 37] width 114 height 13
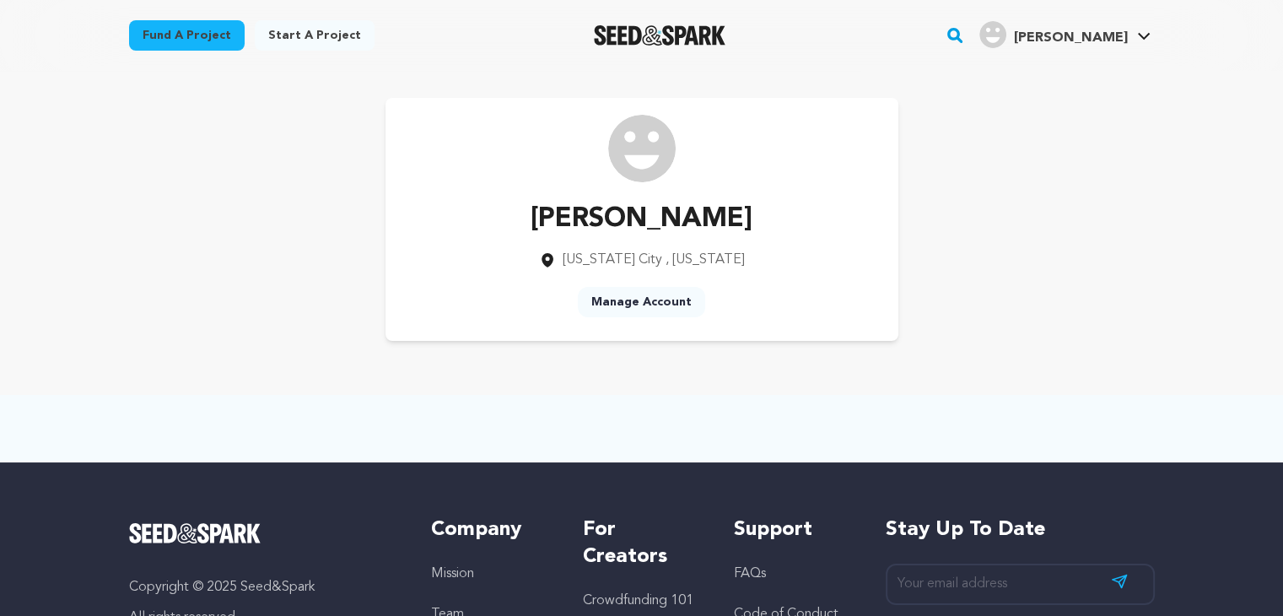
click at [672, 305] on link "Manage Account" at bounding box center [641, 302] width 127 height 30
